Goal: Information Seeking & Learning: Learn about a topic

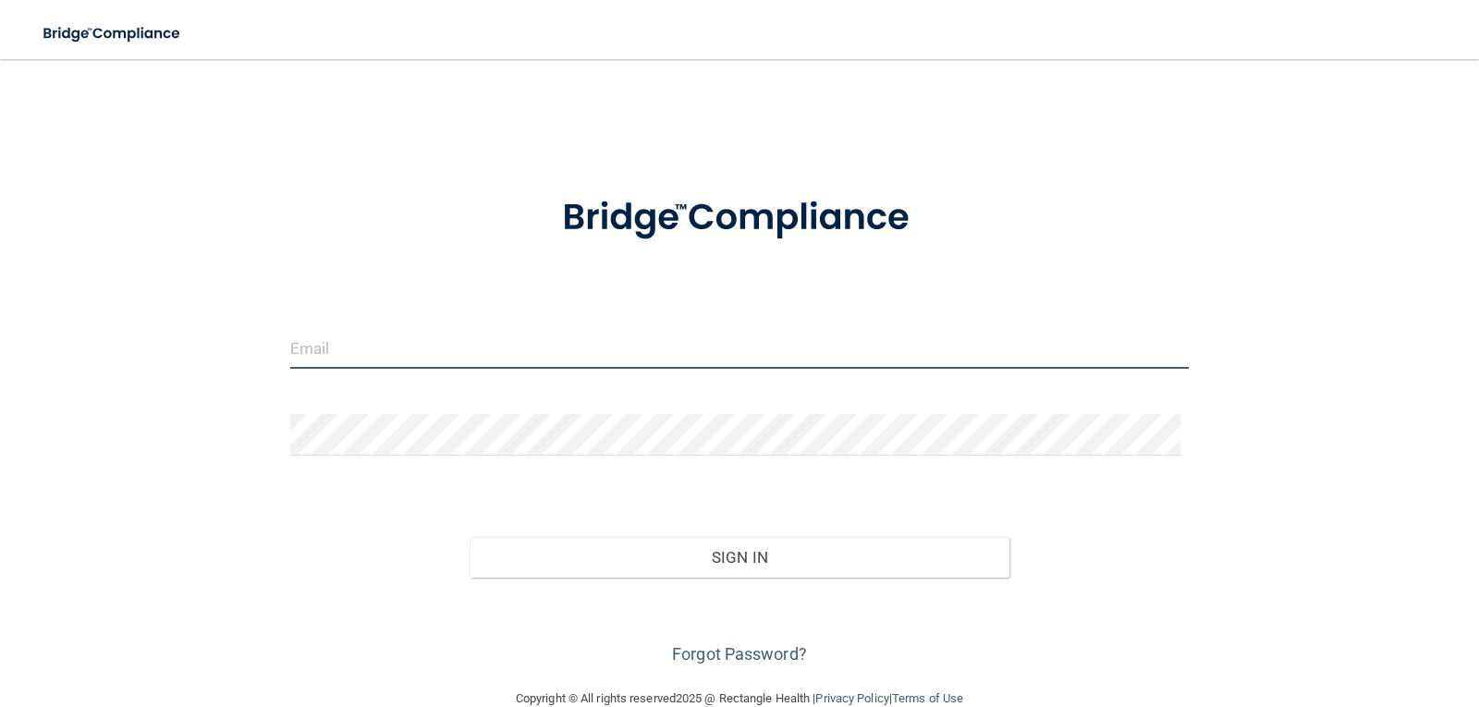
click at [327, 349] on input "email" at bounding box center [740, 348] width 900 height 42
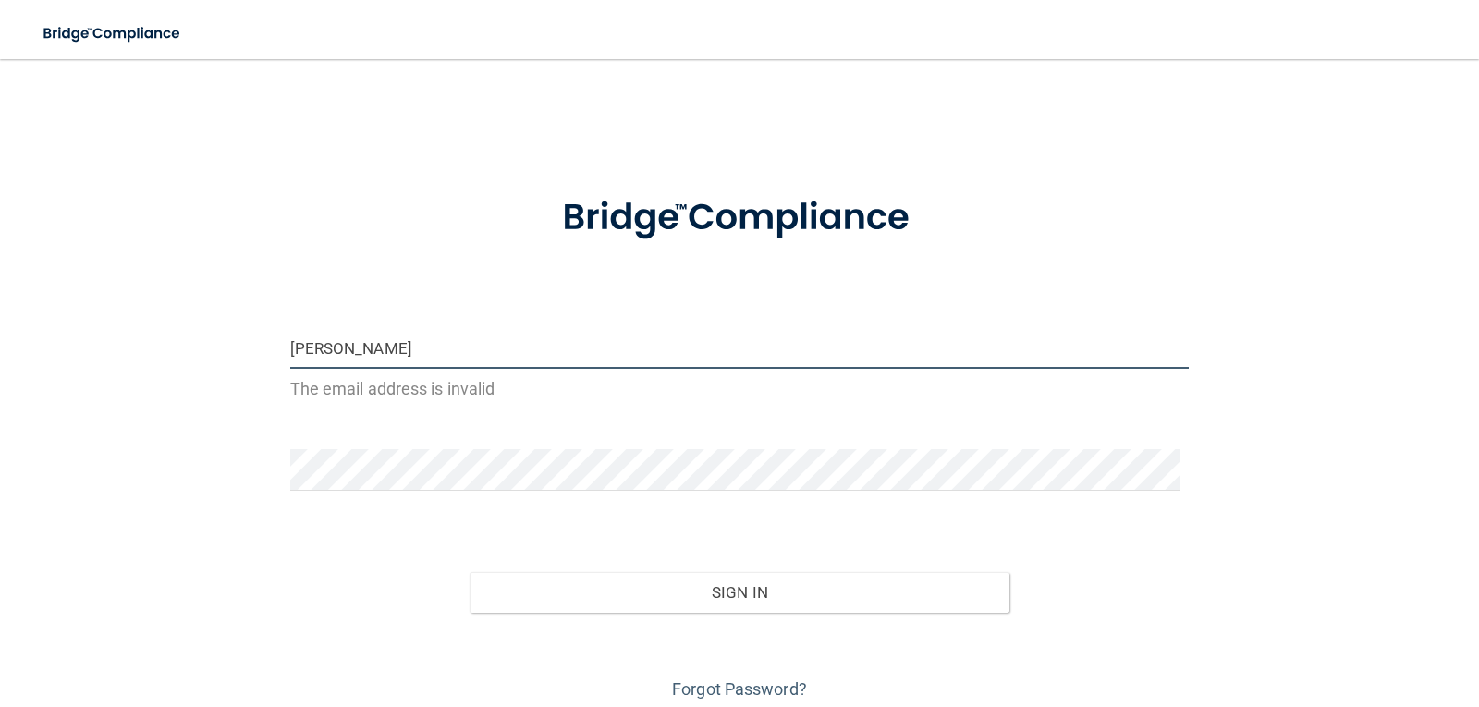
type input "[EMAIL_ADDRESS][DOMAIN_NAME]"
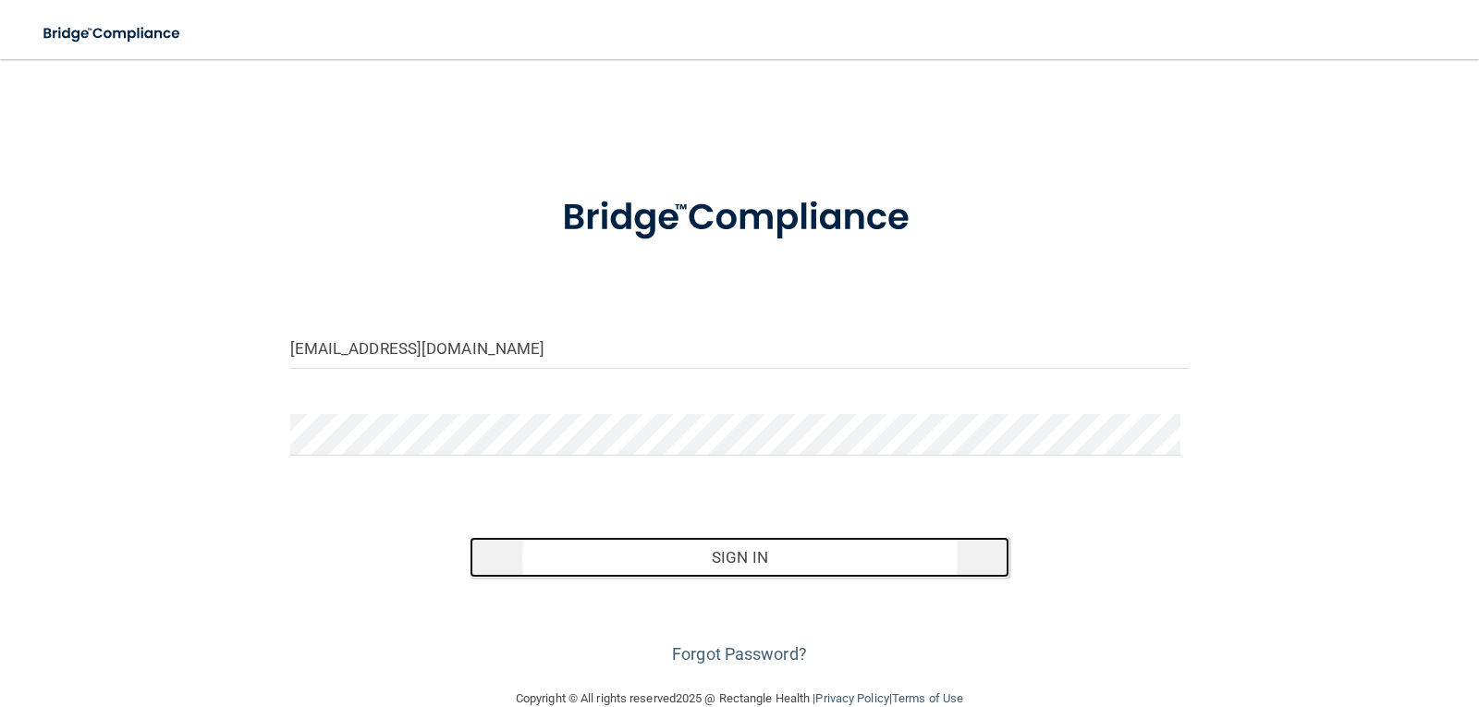
click at [730, 556] on button "Sign In" at bounding box center [740, 557] width 540 height 41
click at [747, 554] on button "Sign In" at bounding box center [740, 557] width 540 height 41
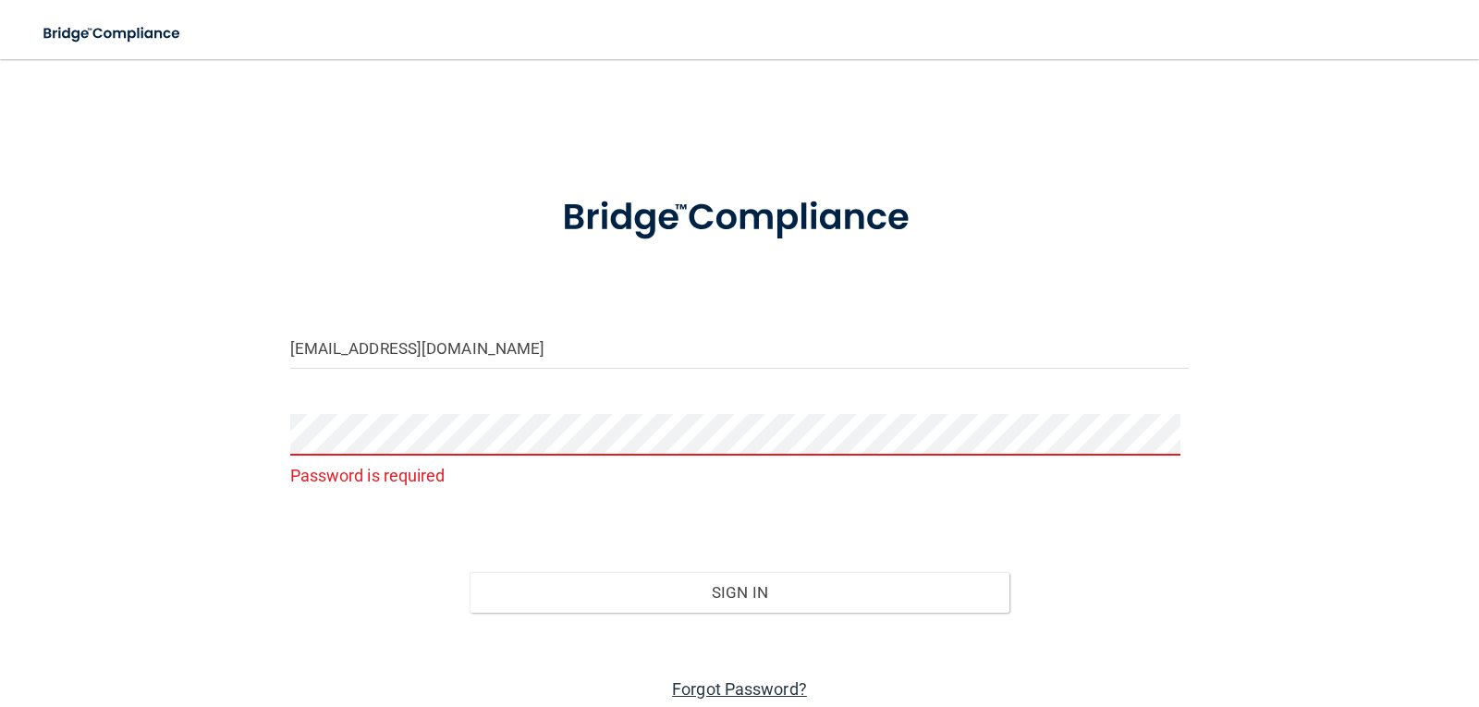
click at [739, 687] on link "Forgot Password?" at bounding box center [739, 689] width 135 height 19
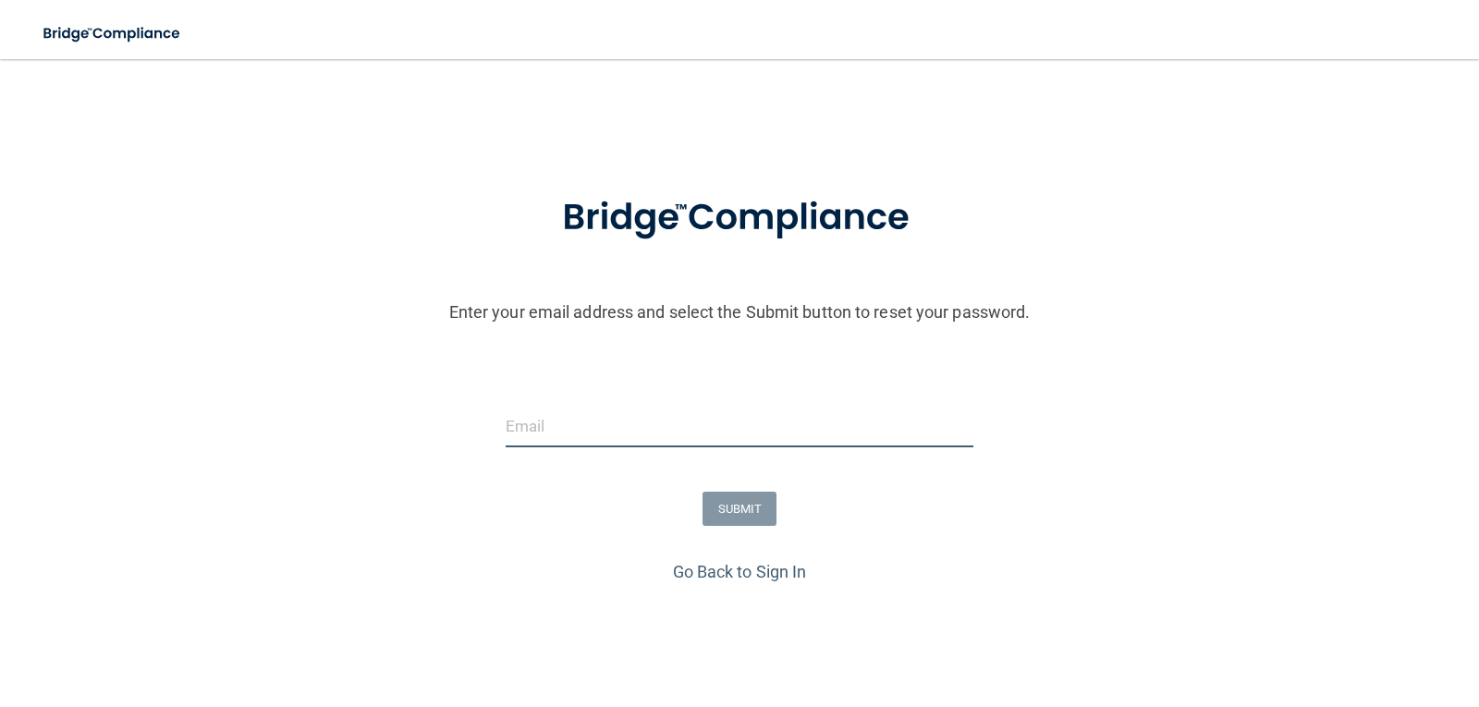
click at [536, 414] on input "email" at bounding box center [740, 427] width 469 height 42
type input "[EMAIL_ADDRESS][DOMAIN_NAME]"
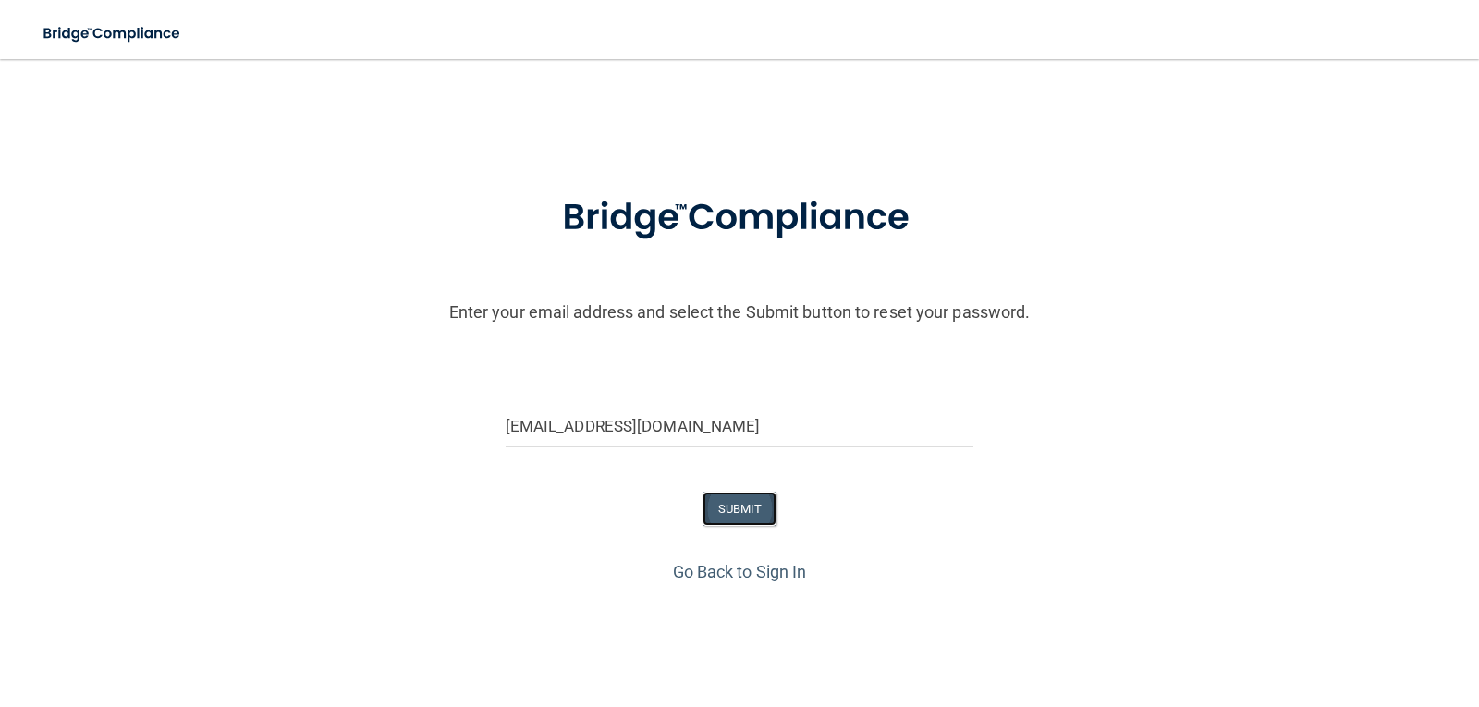
click at [744, 516] on button "SUBMIT" at bounding box center [740, 509] width 75 height 34
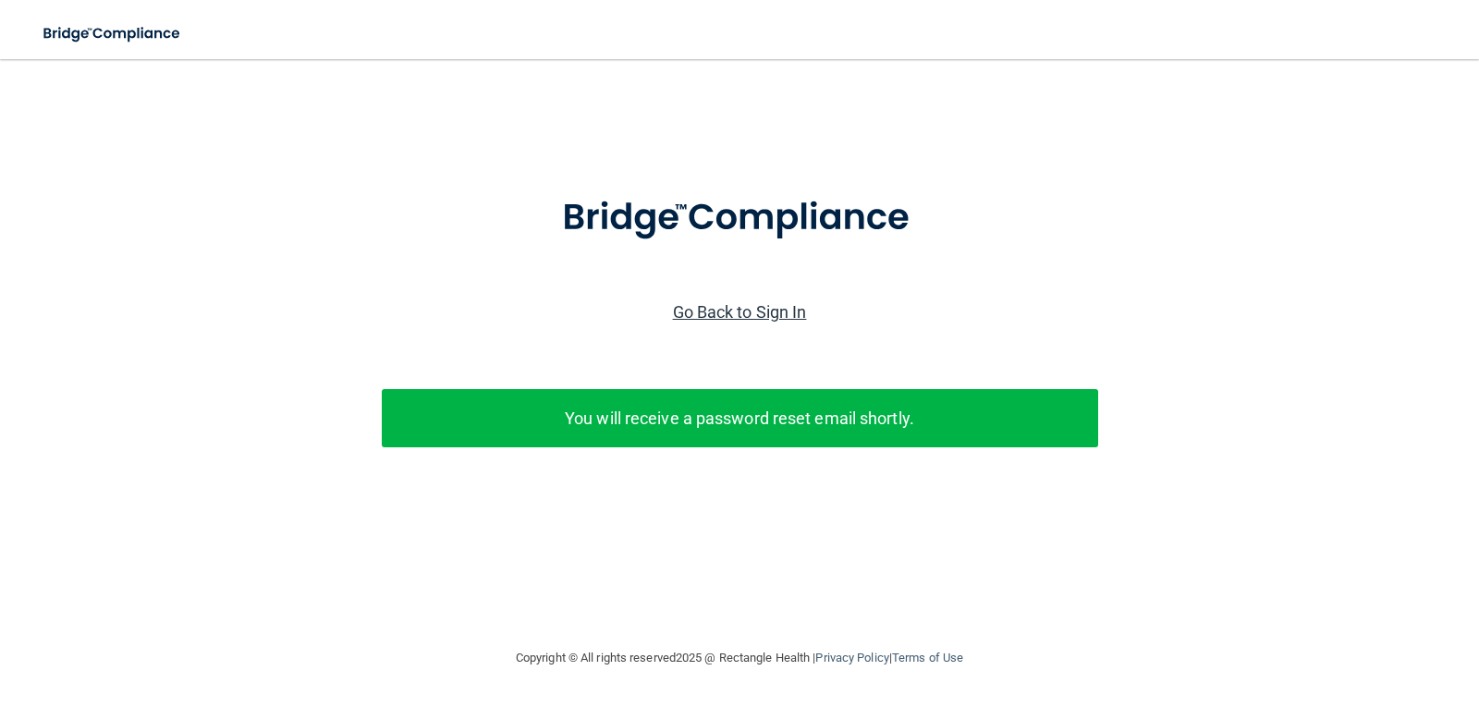
click at [741, 305] on link "Go Back to Sign In" at bounding box center [740, 311] width 134 height 19
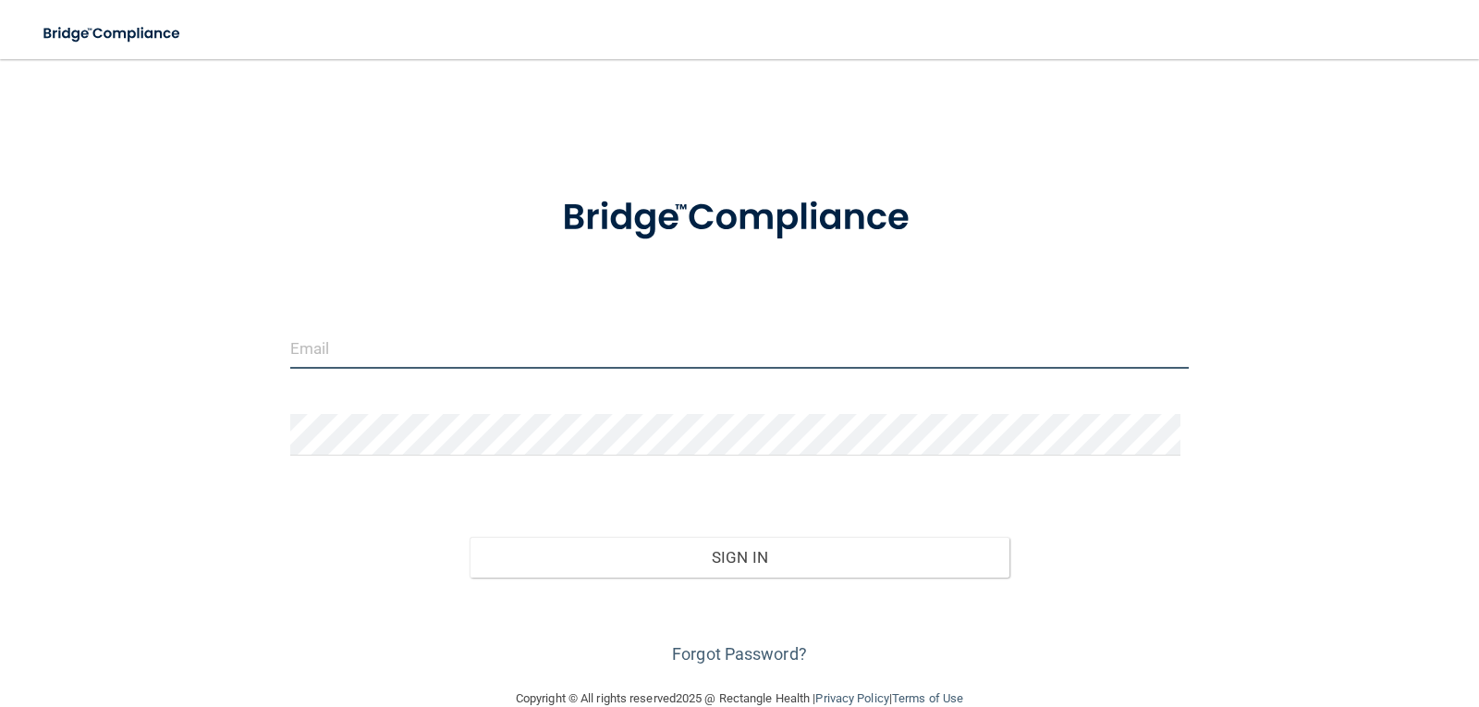
click at [348, 350] on input "email" at bounding box center [740, 348] width 900 height 42
type input "[EMAIL_ADDRESS][DOMAIN_NAME]"
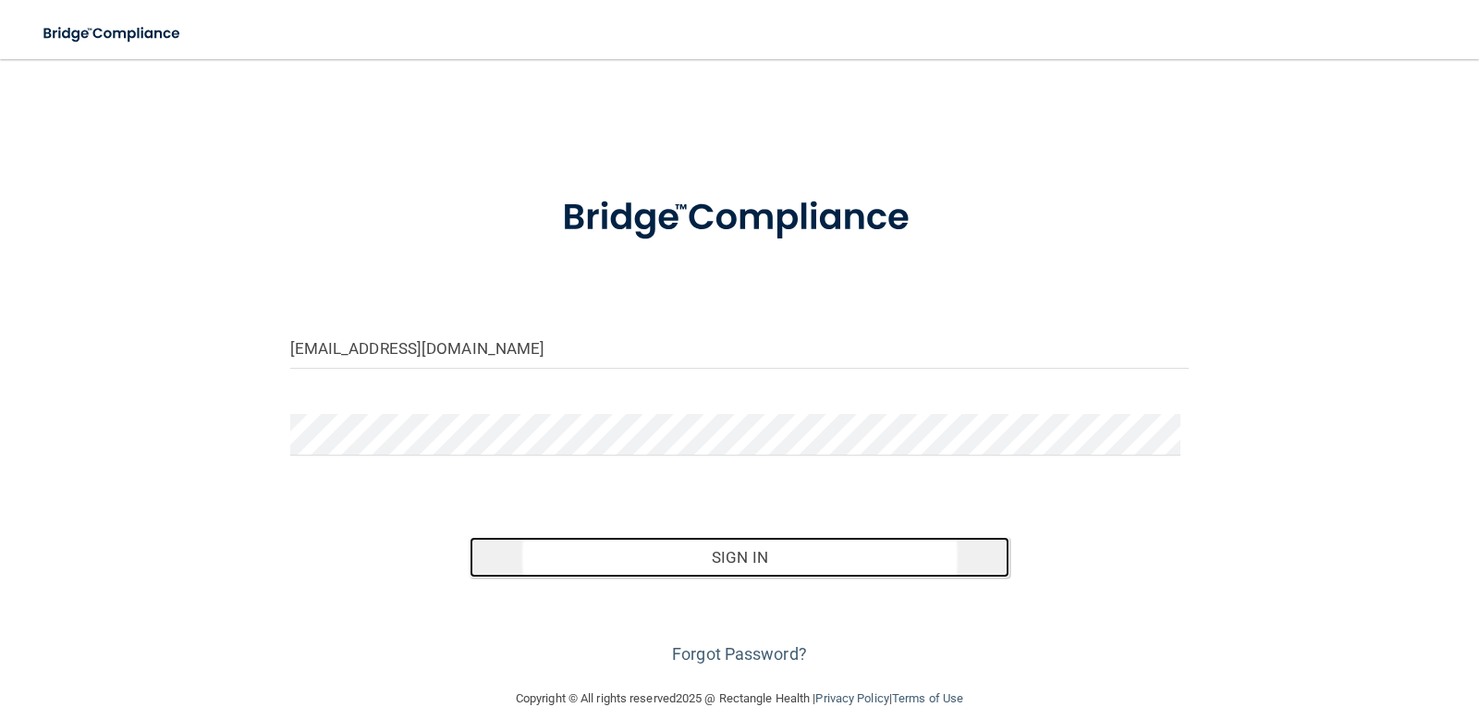
click at [743, 557] on button "Sign In" at bounding box center [740, 557] width 540 height 41
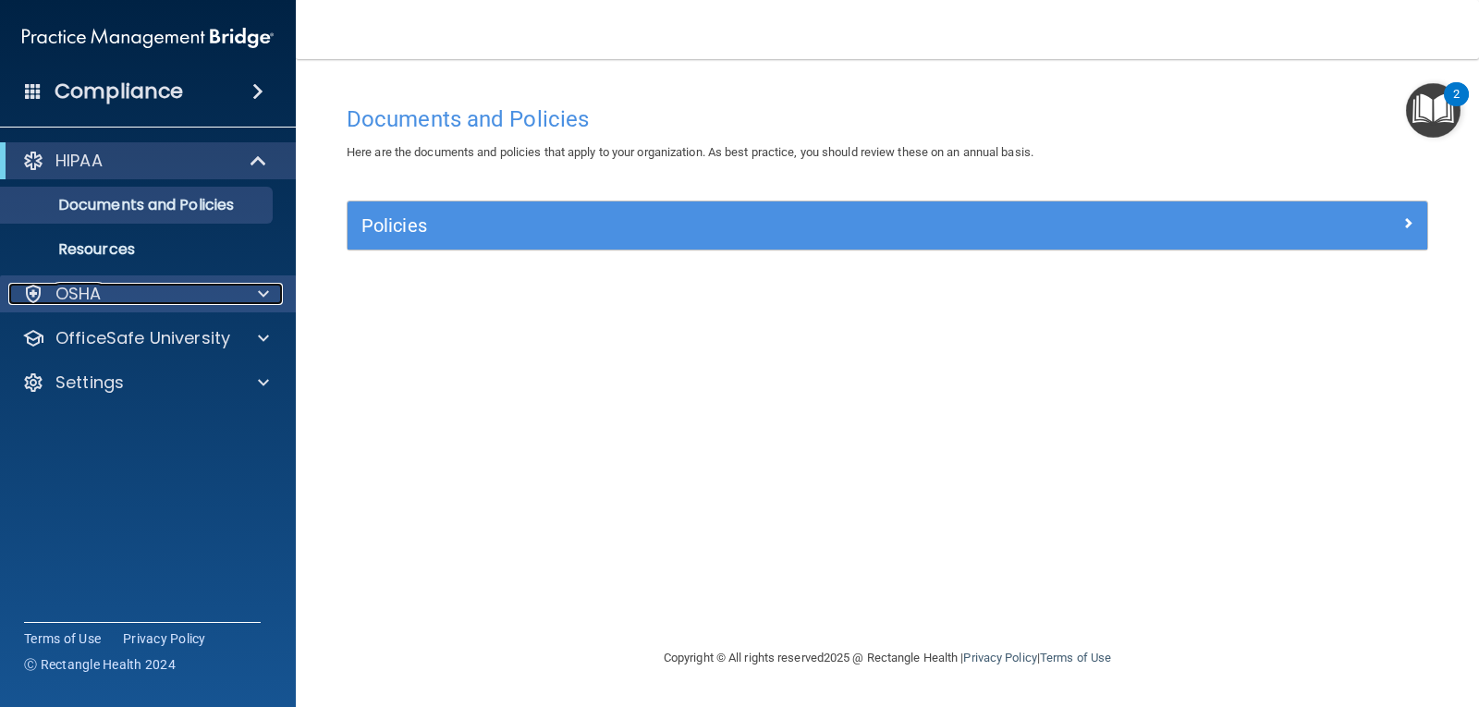
click at [93, 290] on p "OSHA" at bounding box center [78, 294] width 46 height 22
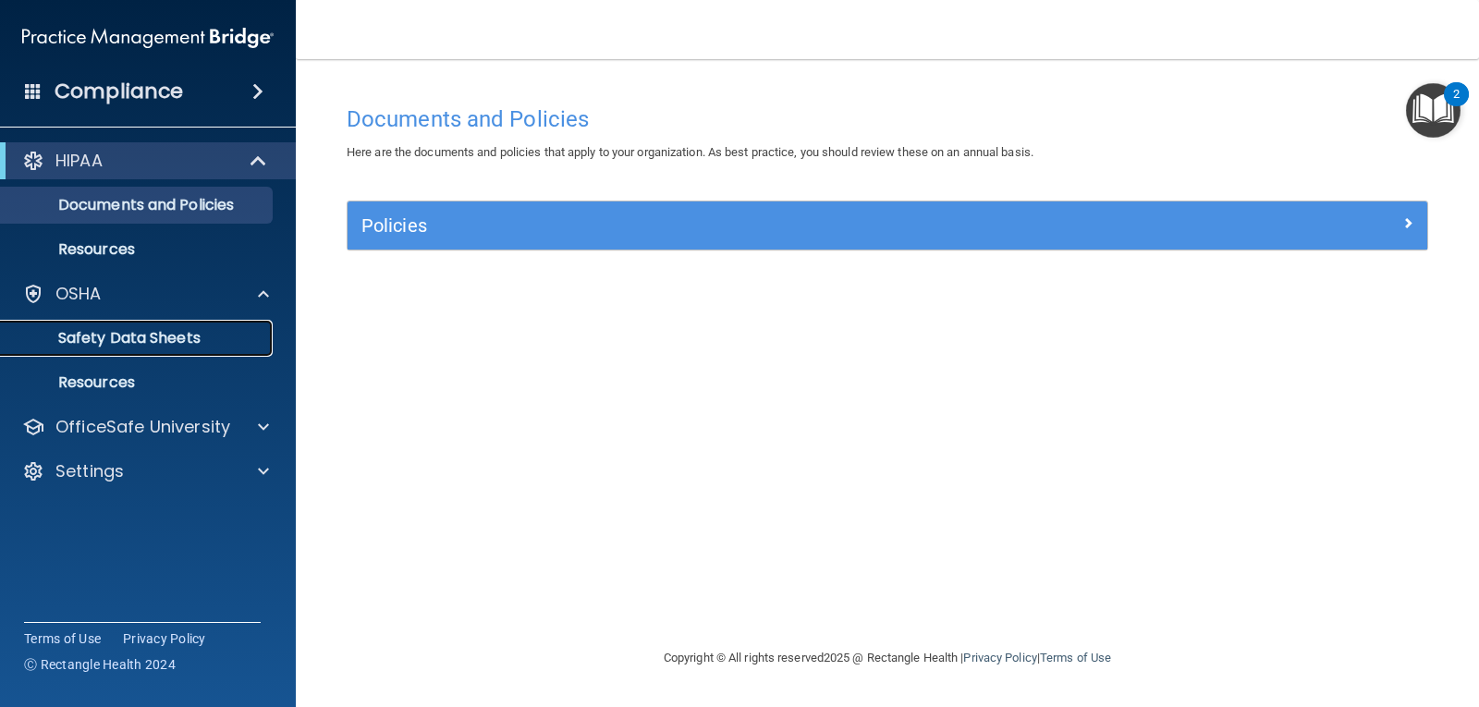
click at [144, 334] on p "Safety Data Sheets" at bounding box center [138, 338] width 252 height 18
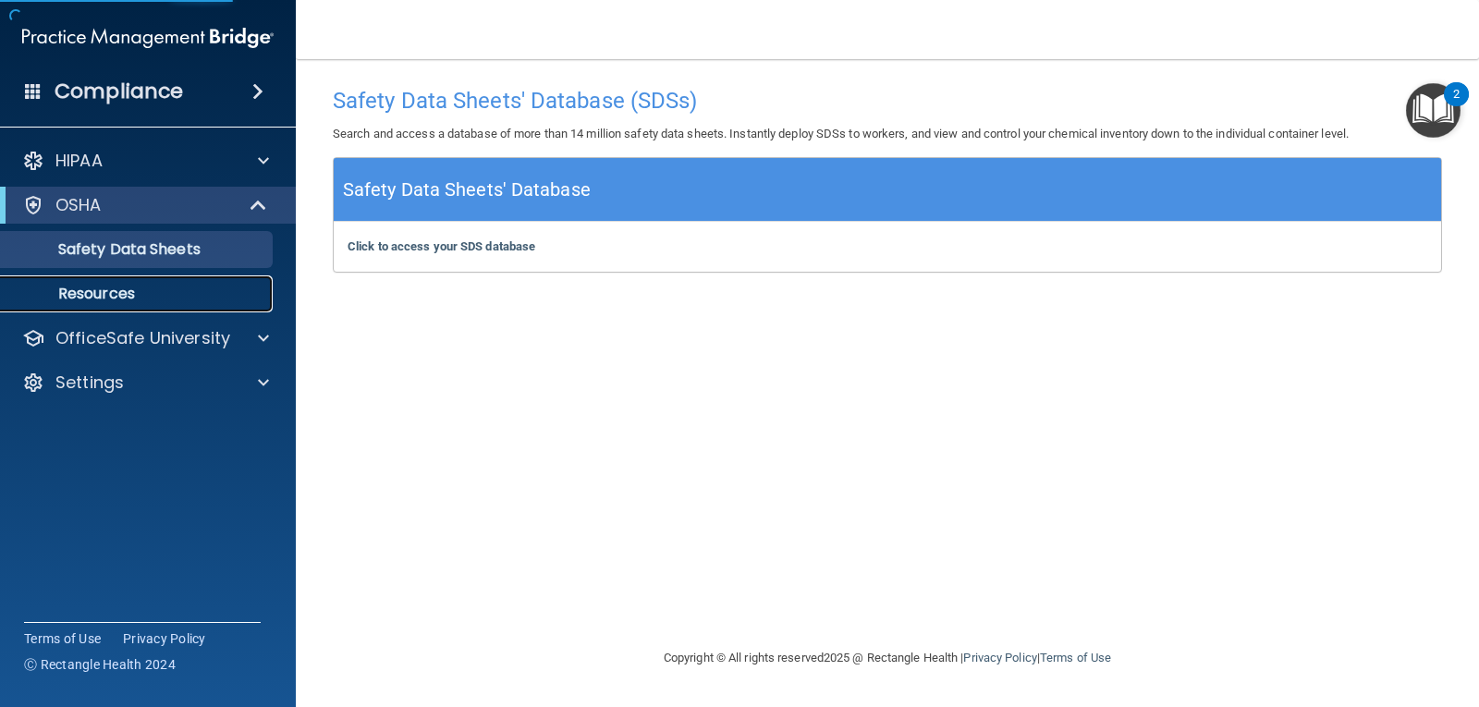
click at [111, 298] on p "Resources" at bounding box center [138, 294] width 252 height 18
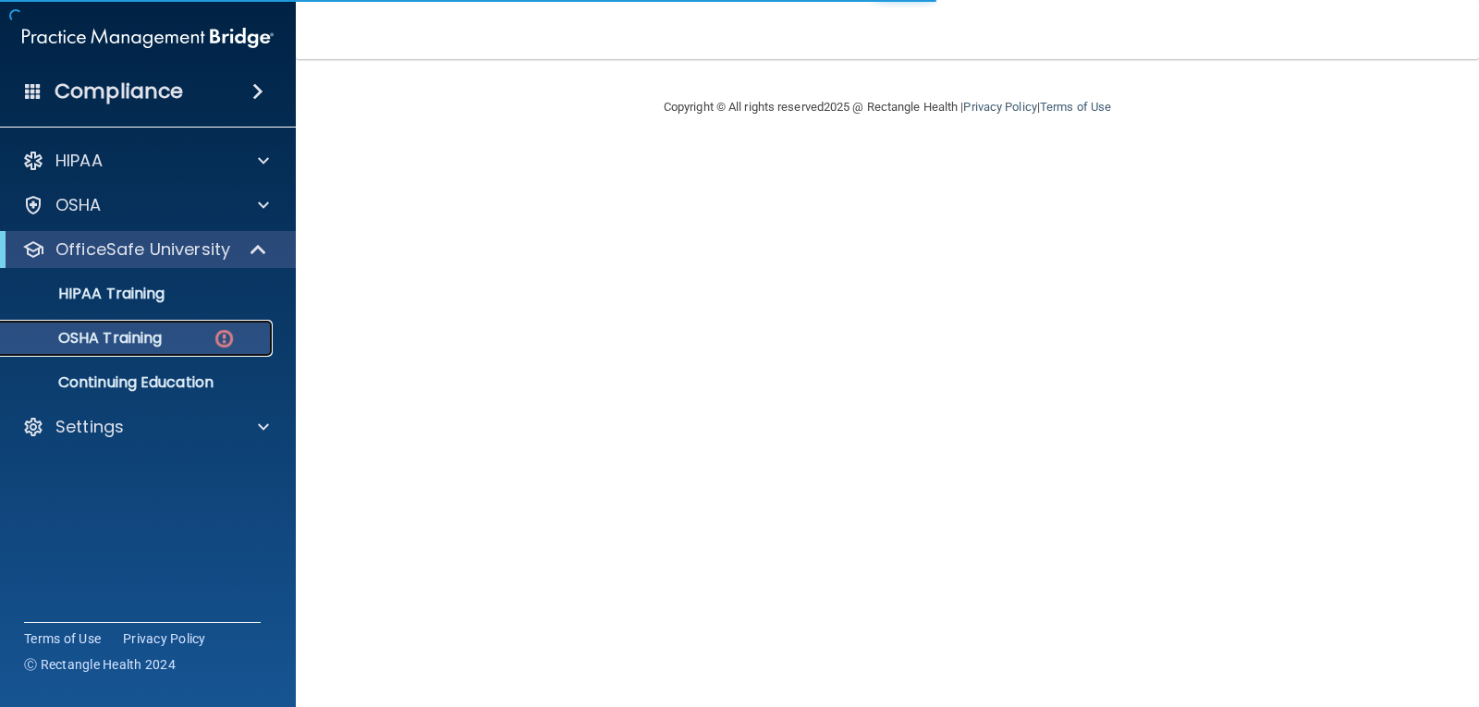
click at [237, 344] on div "OSHA Training" at bounding box center [138, 338] width 252 height 18
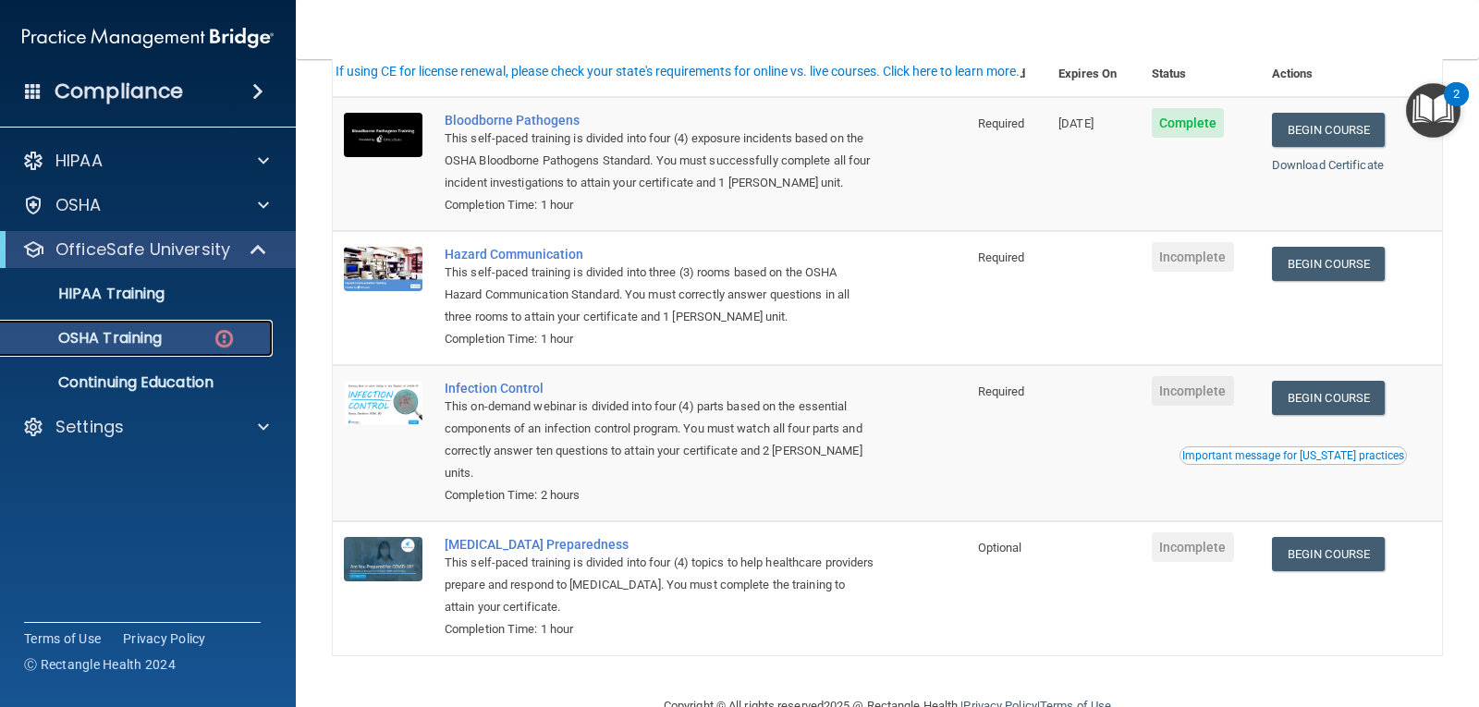
scroll to position [167, 0]
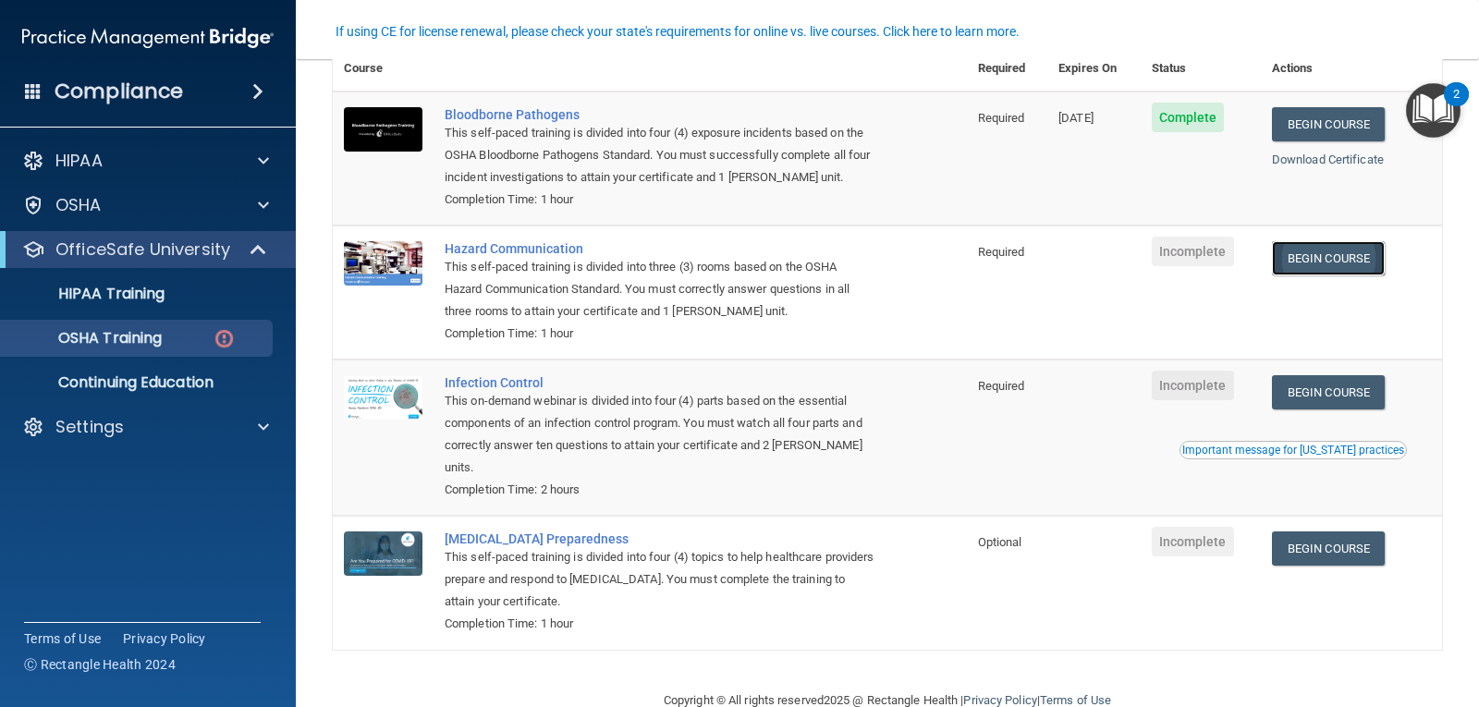
click at [1298, 258] on link "Begin Course" at bounding box center [1328, 258] width 113 height 34
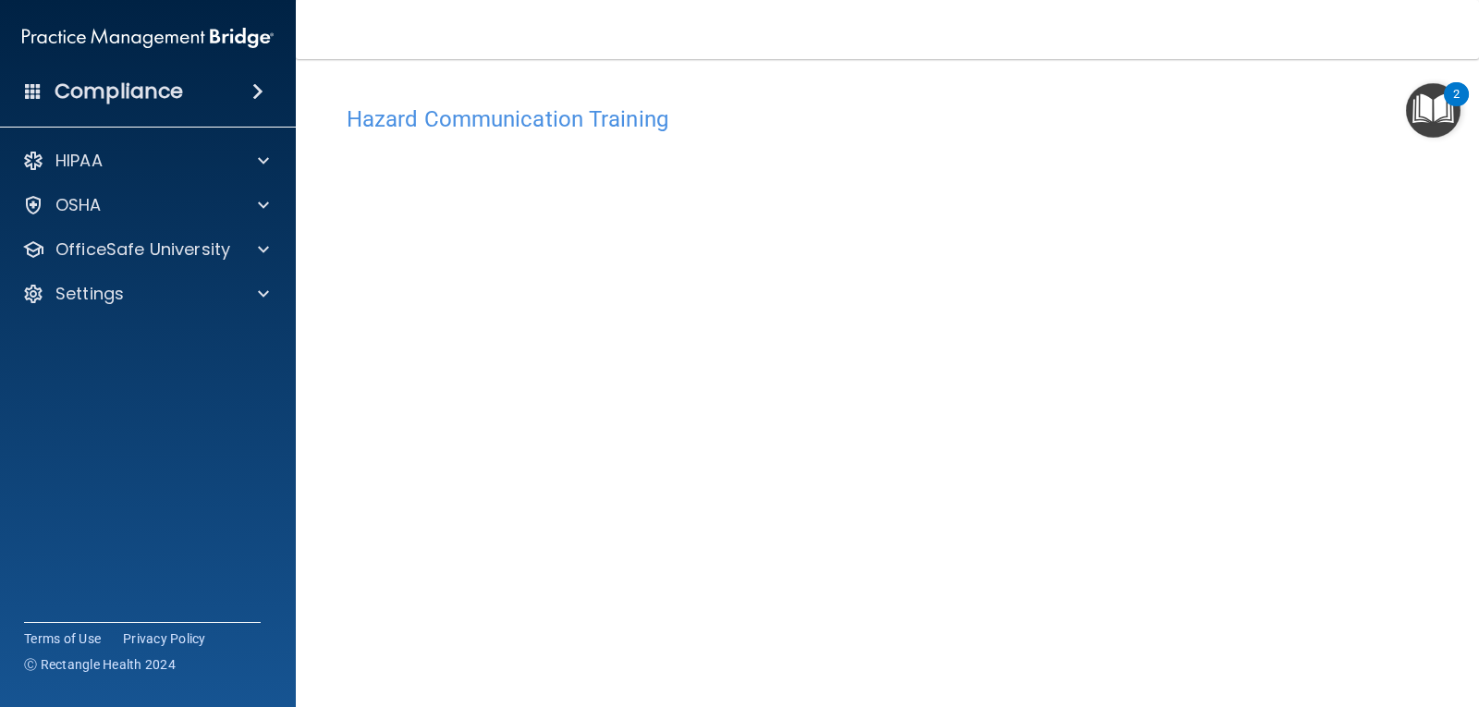
drag, startPoint x: 1464, startPoint y: 313, endPoint x: 1434, endPoint y: 530, distance: 218.5
click at [1431, 539] on main "Hazard Communication Training This course doesn’t expire until . Are you sure y…" at bounding box center [887, 383] width 1183 height 648
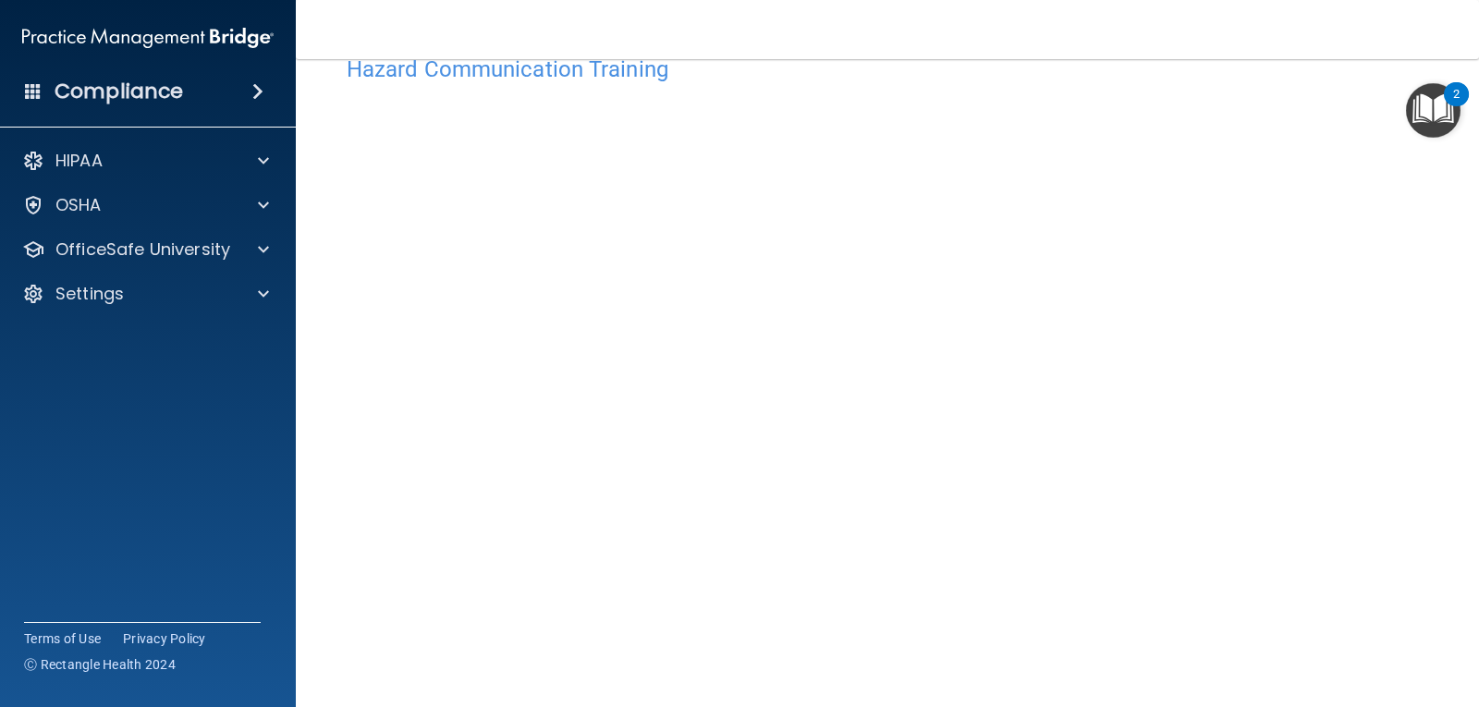
scroll to position [47, 0]
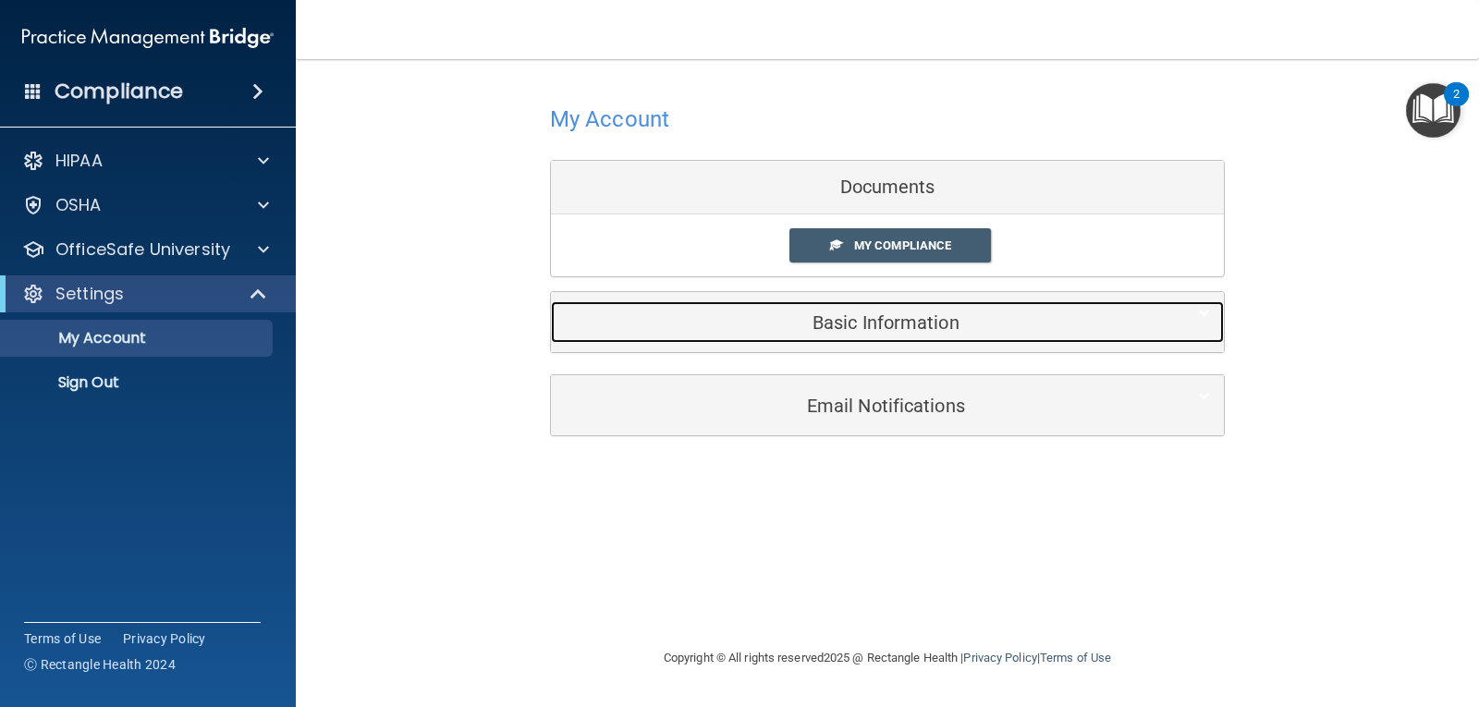
click at [899, 308] on div "Basic Information" at bounding box center [859, 322] width 617 height 42
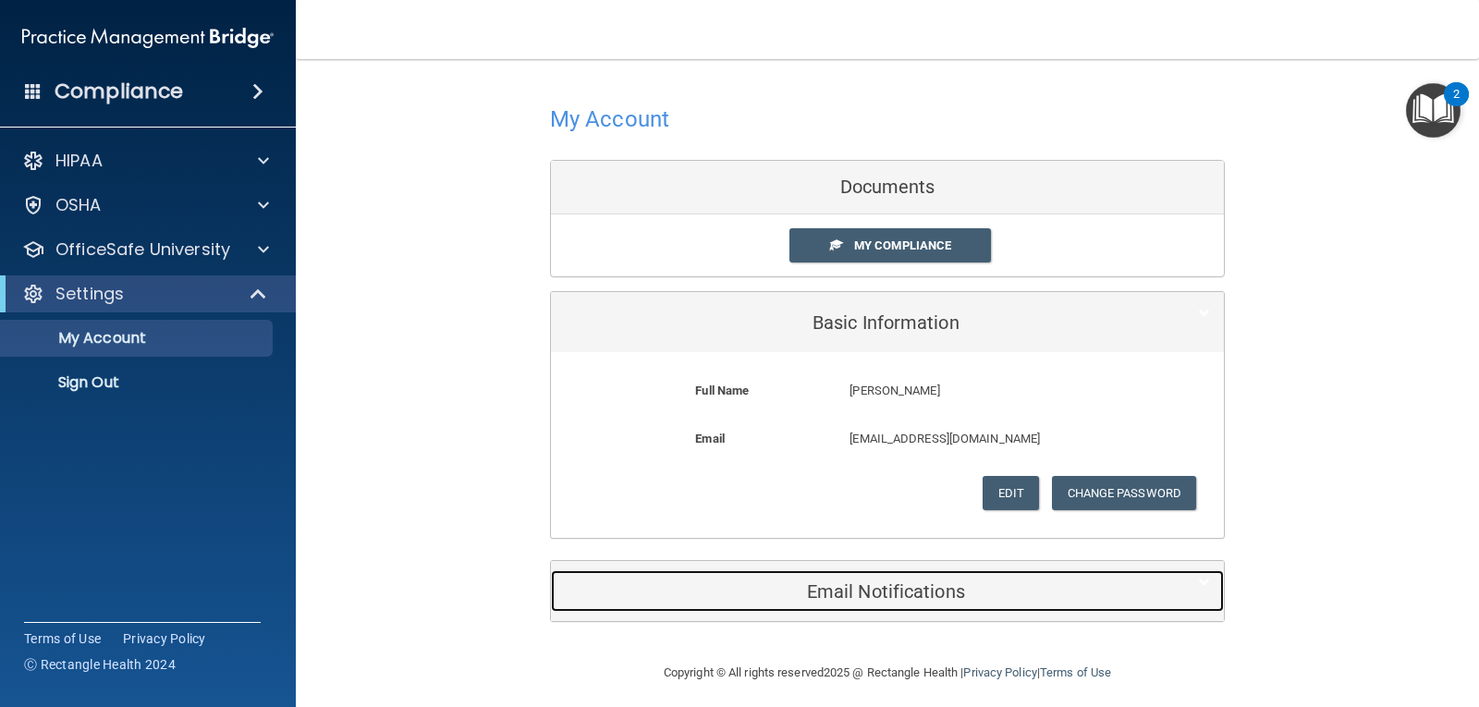
click at [884, 588] on h5 "Email Notifications" at bounding box center [859, 592] width 589 height 20
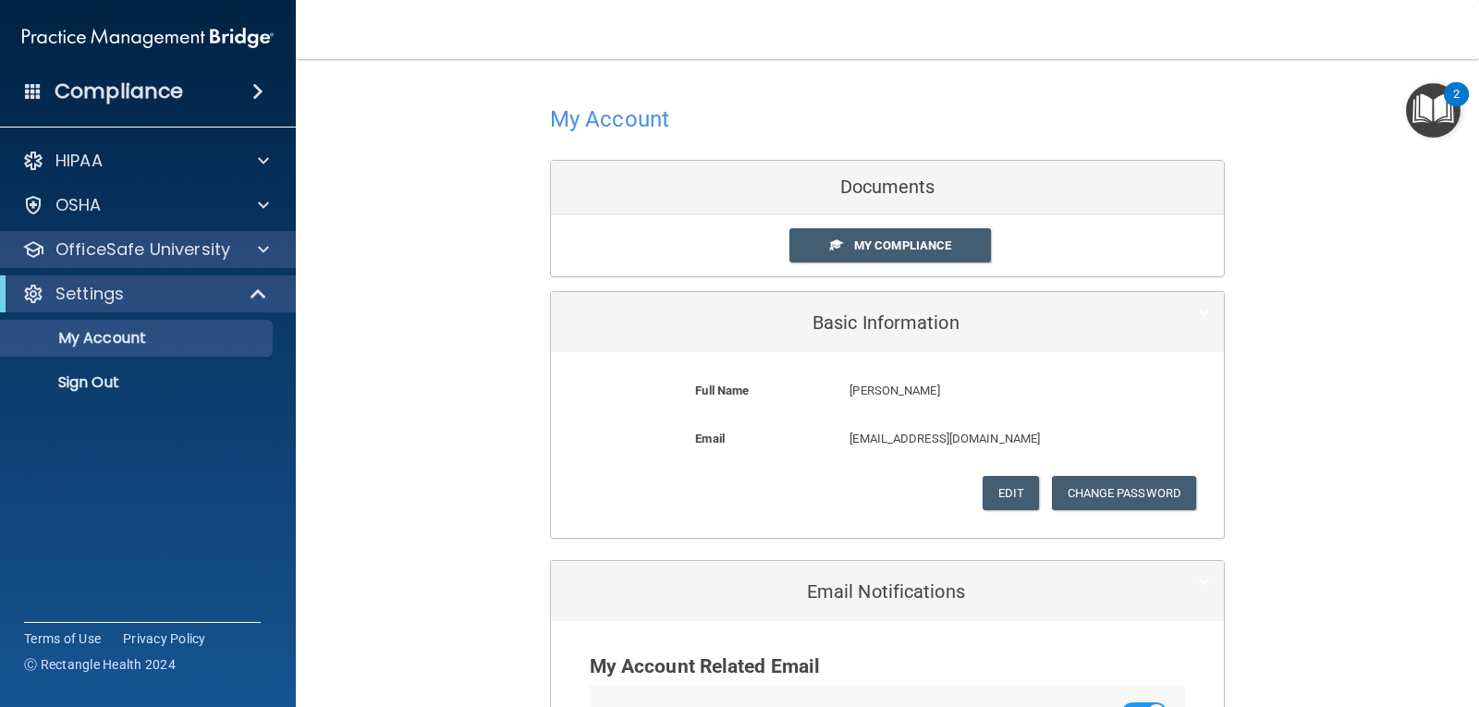
click at [276, 238] on div "OfficeSafe University" at bounding box center [148, 249] width 297 height 37
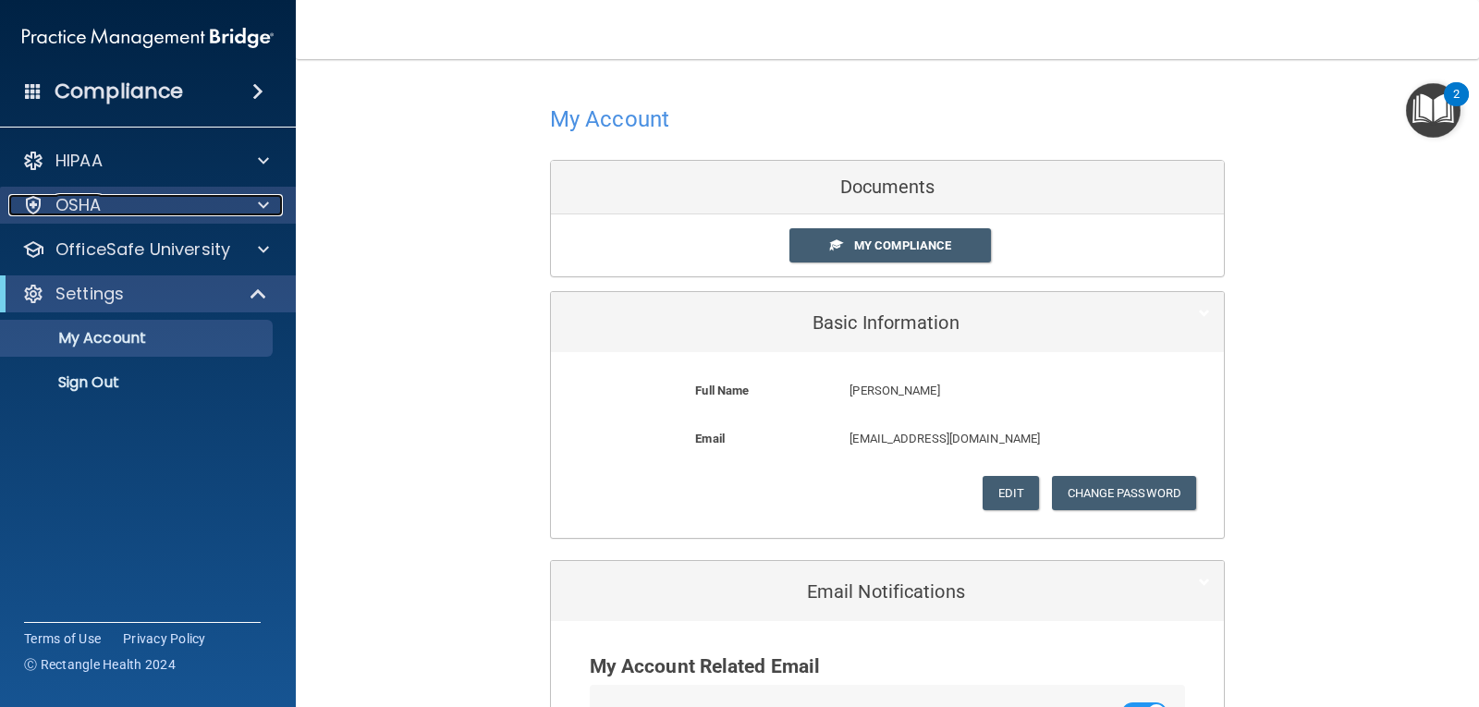
click at [267, 203] on span at bounding box center [263, 205] width 11 height 22
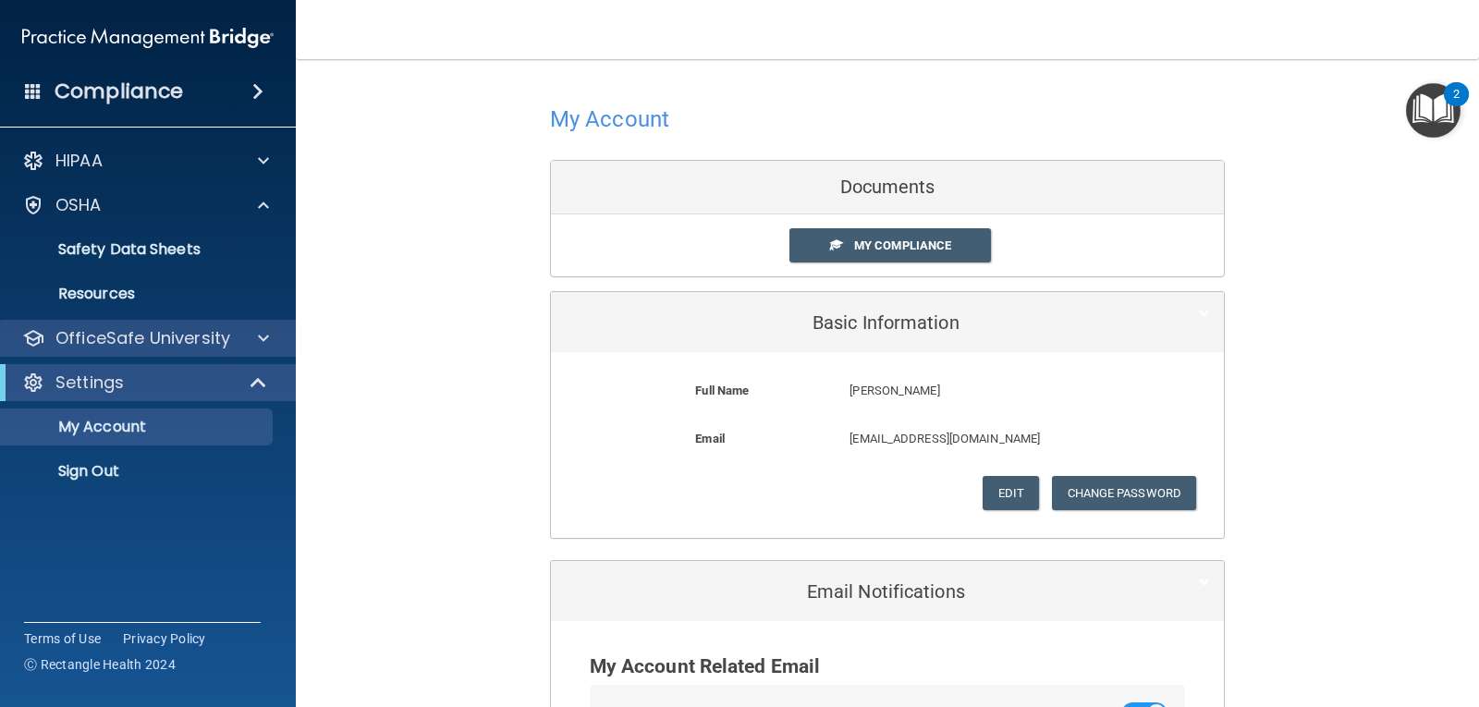
click at [169, 324] on div "OfficeSafe University" at bounding box center [148, 338] width 297 height 37
click at [179, 333] on p "OfficeSafe University" at bounding box center [142, 338] width 175 height 22
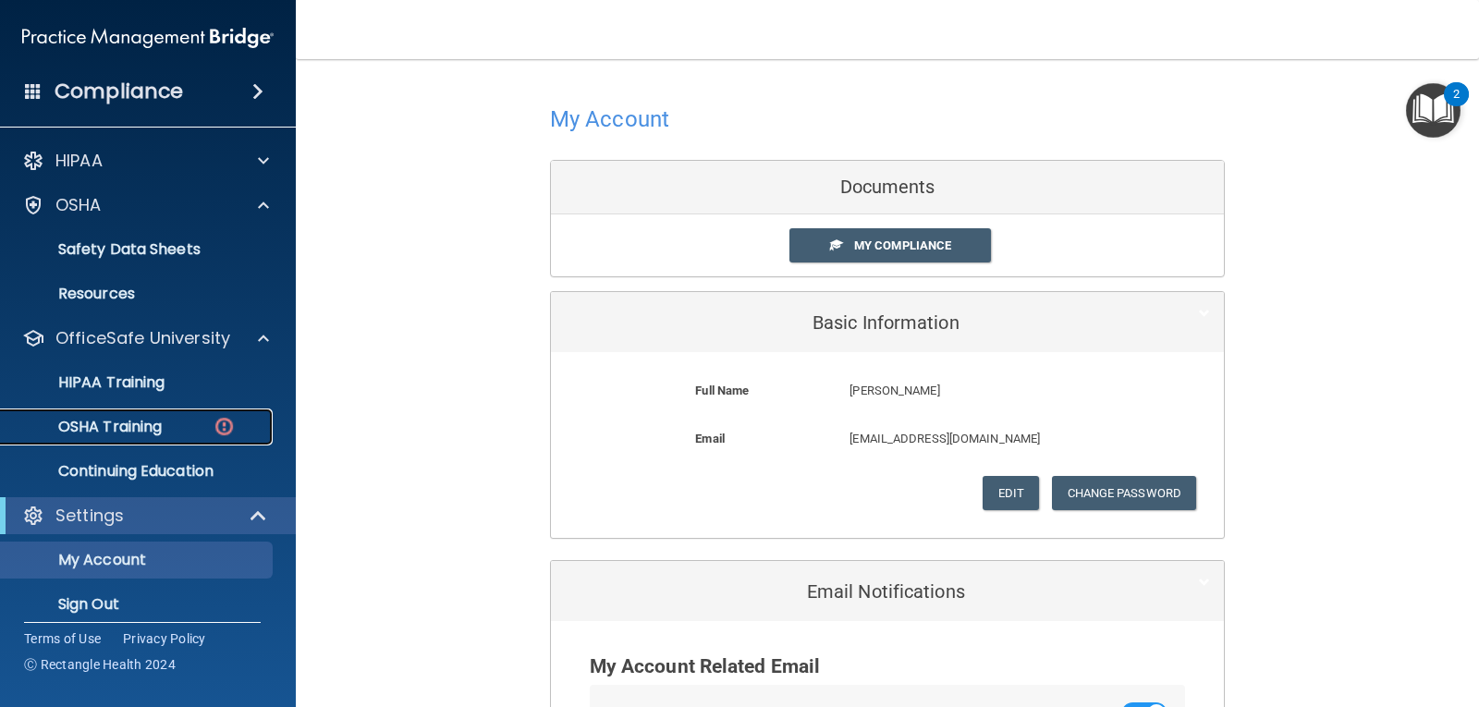
click at [165, 424] on div "OSHA Training" at bounding box center [138, 427] width 252 height 18
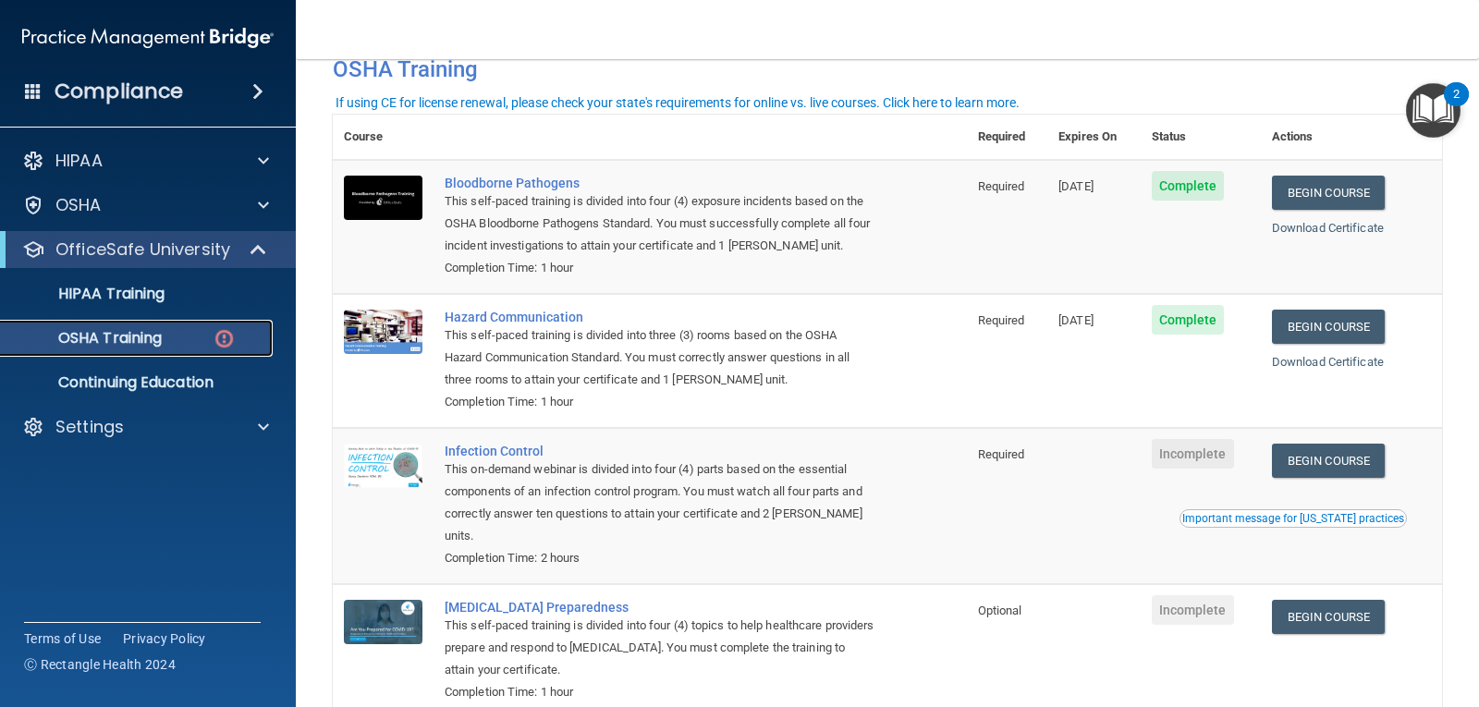
scroll to position [96, 0]
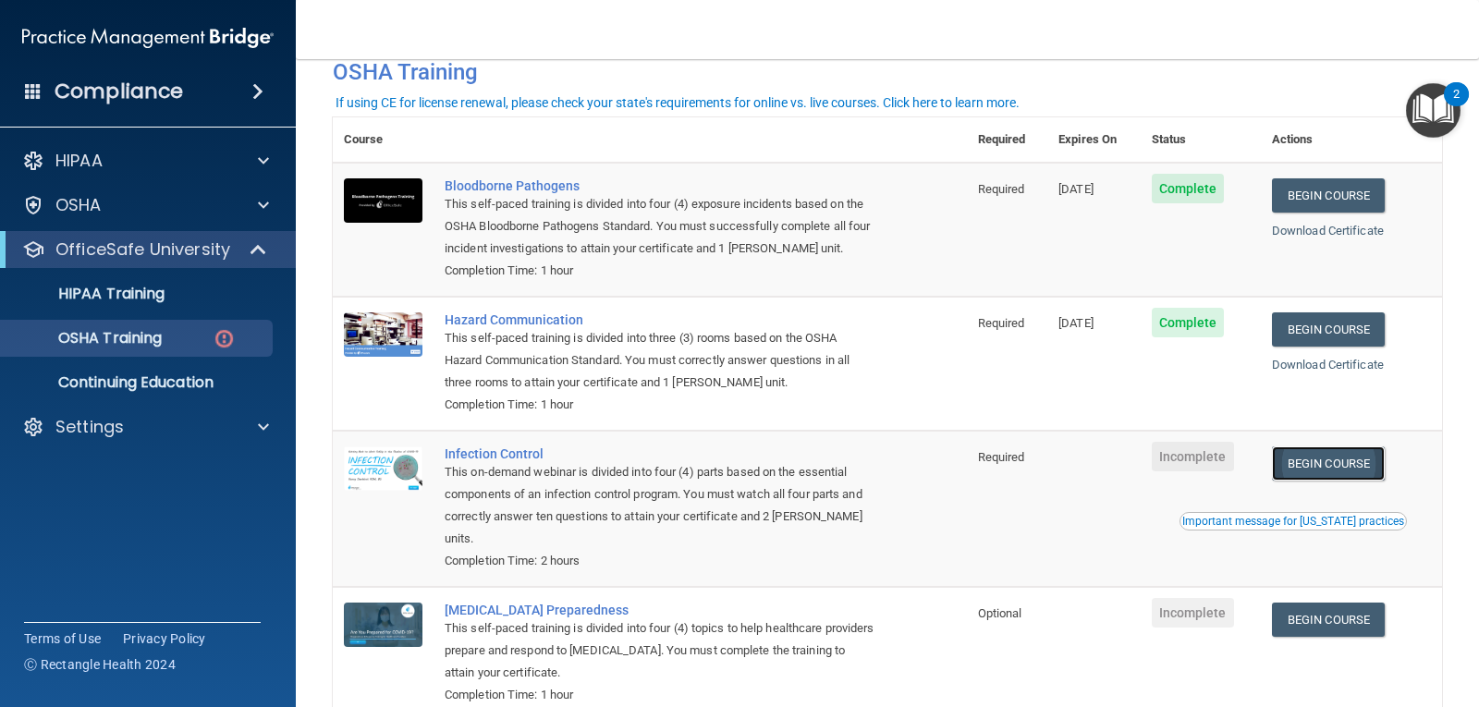
click at [1348, 467] on link "Begin Course" at bounding box center [1328, 464] width 113 height 34
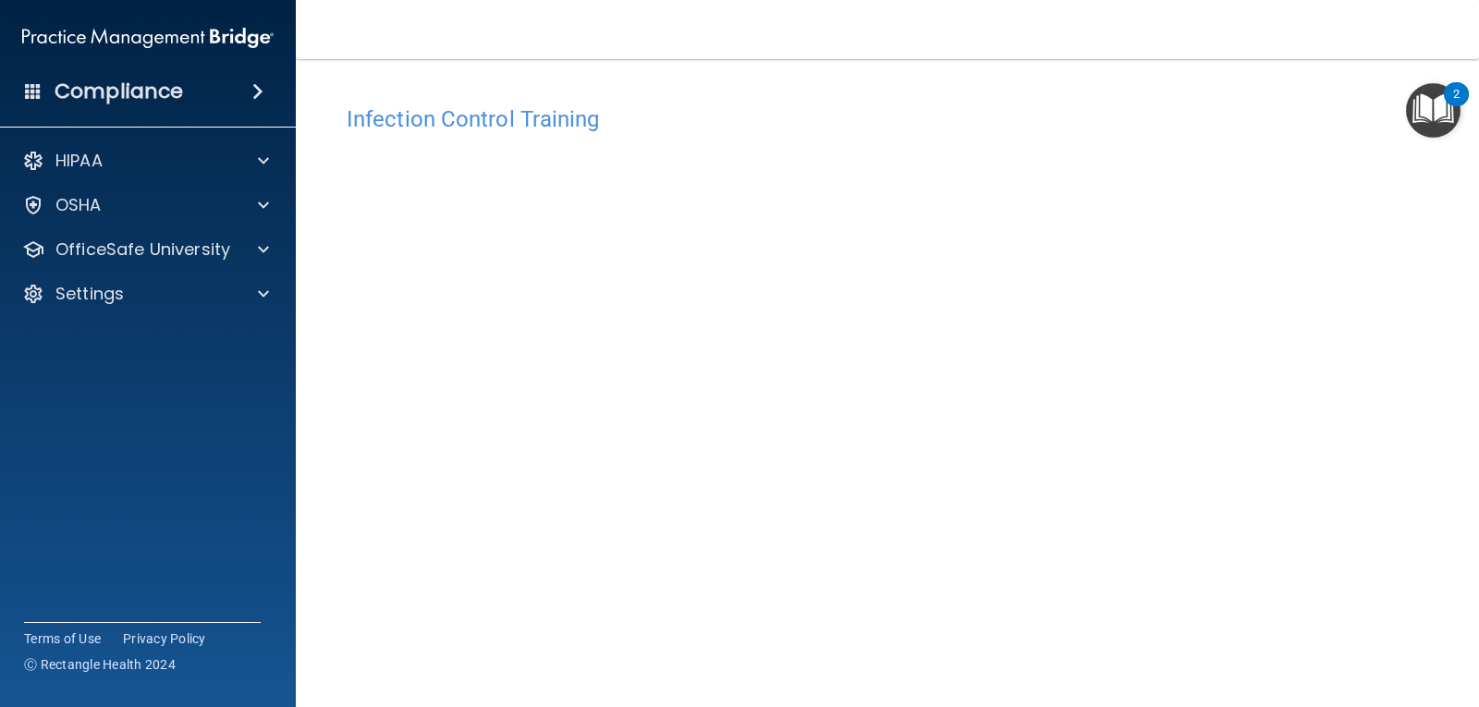
scroll to position [84, 0]
